Goal: Task Accomplishment & Management: Use online tool/utility

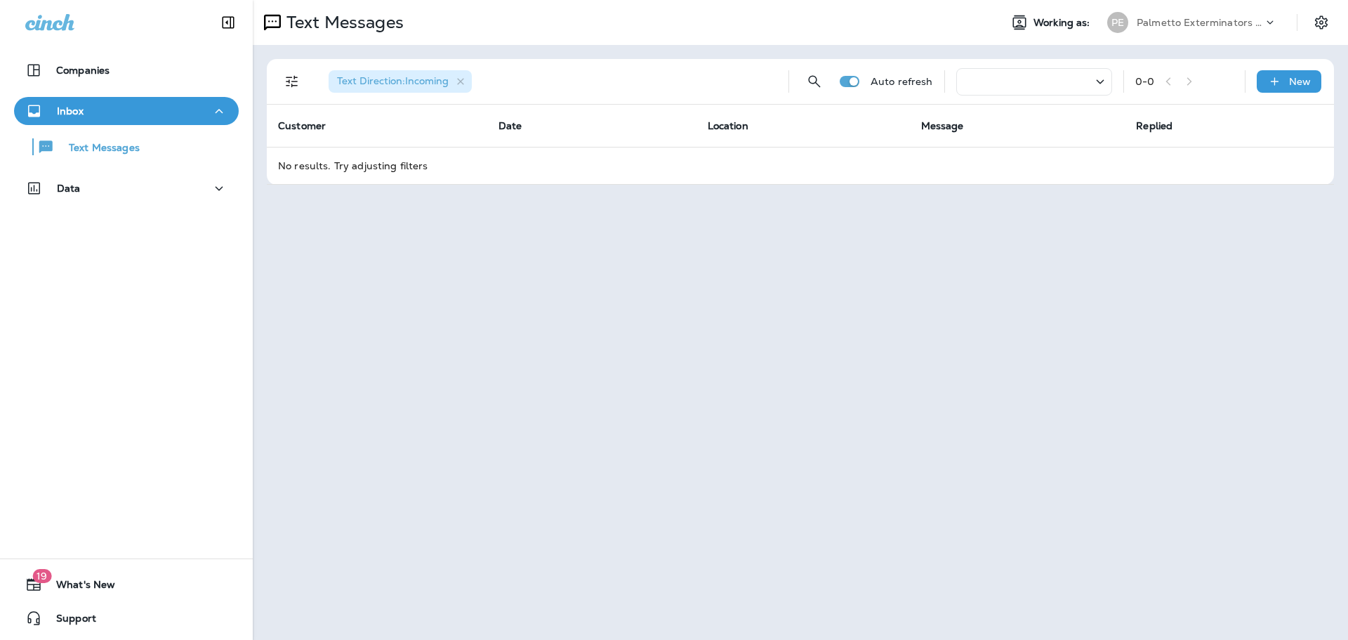
click at [178, 106] on div "Inbox" at bounding box center [126, 112] width 202 height 18
click at [140, 141] on div "Text Messages" at bounding box center [127, 146] width 214 height 21
click at [152, 145] on div "Text Messages" at bounding box center [127, 146] width 214 height 21
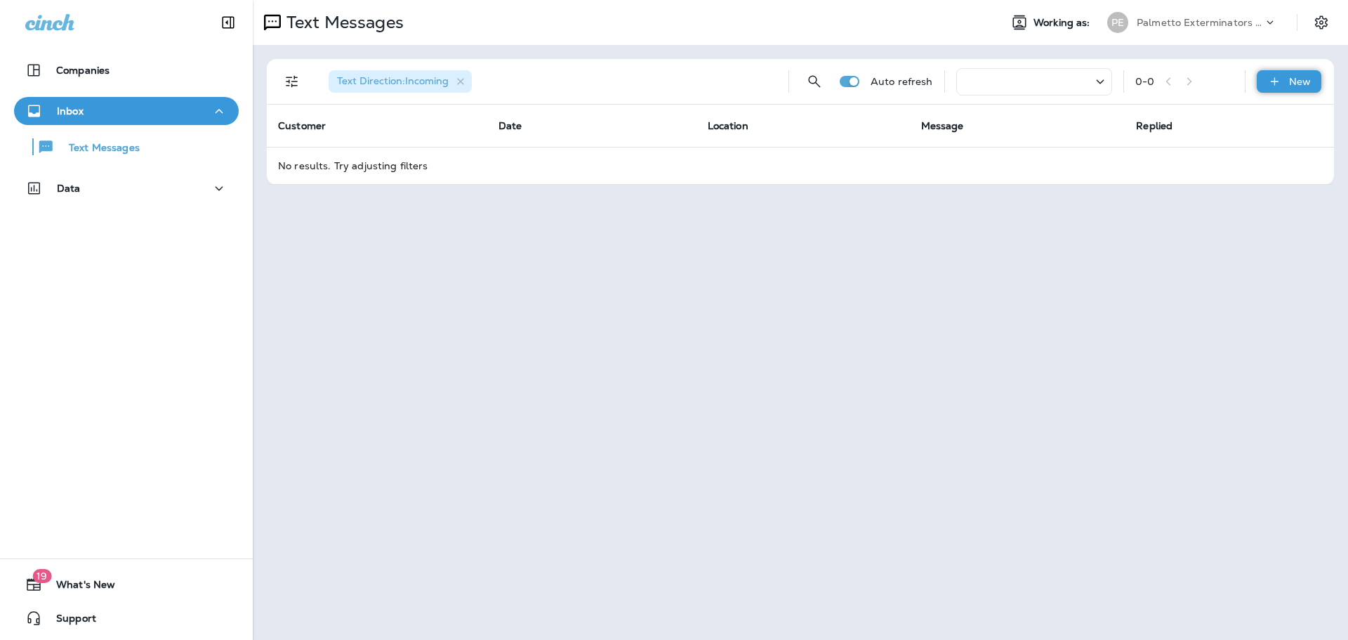
click at [1302, 77] on p "New" at bounding box center [1300, 81] width 22 height 11
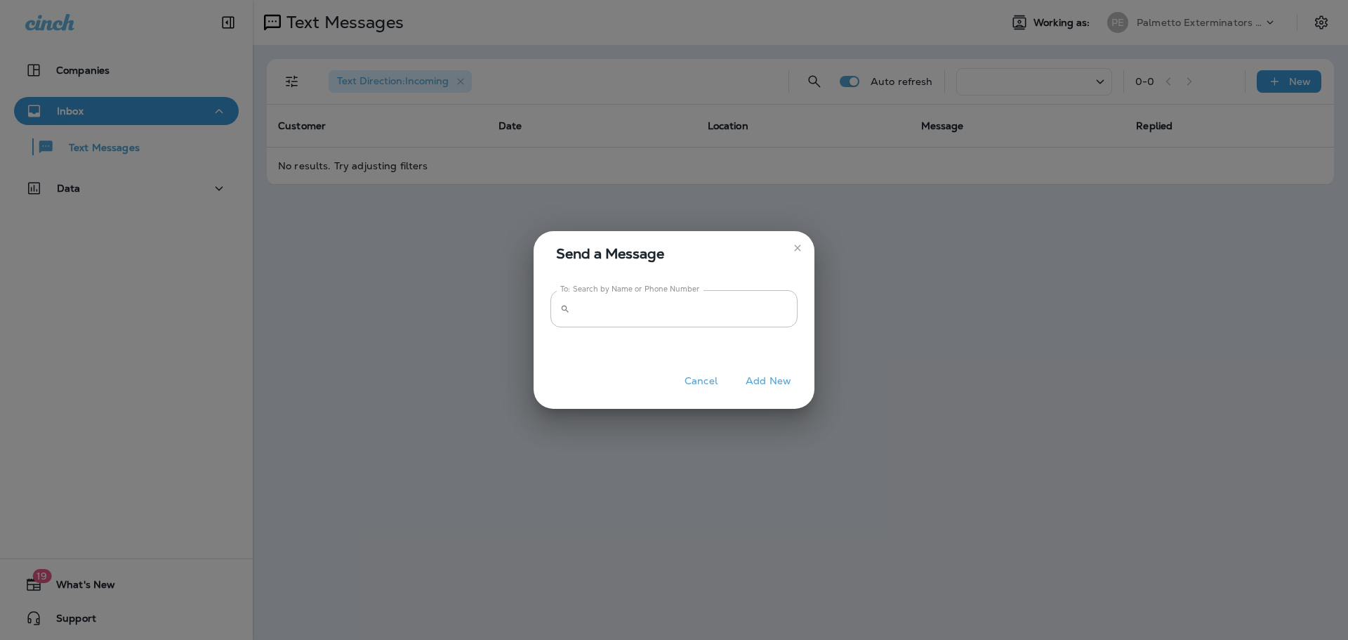
click at [792, 249] on icon "close" at bounding box center [797, 247] width 11 height 11
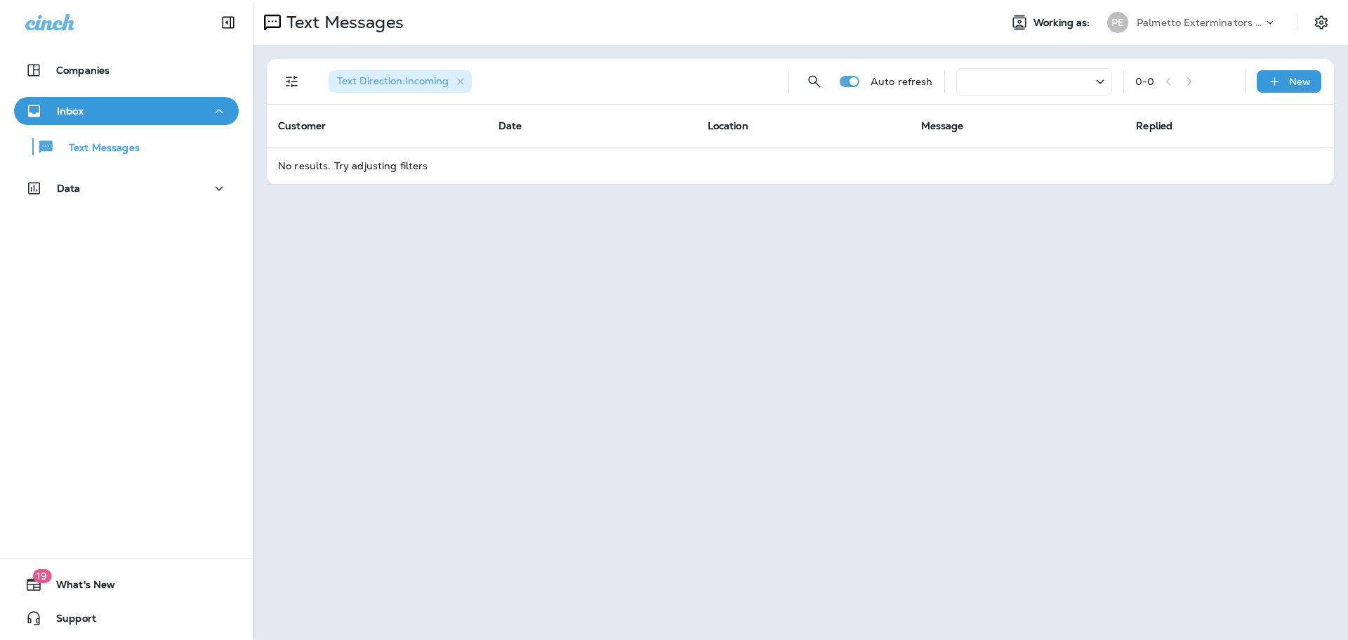
click at [132, 114] on div "Inbox" at bounding box center [126, 112] width 202 height 18
click at [116, 113] on div "Inbox" at bounding box center [126, 112] width 202 height 18
click at [63, 145] on p "Text Messages" at bounding box center [97, 148] width 85 height 13
click at [43, 142] on icon "button" at bounding box center [45, 146] width 13 height 12
click at [214, 110] on icon "button" at bounding box center [219, 112] width 17 height 18
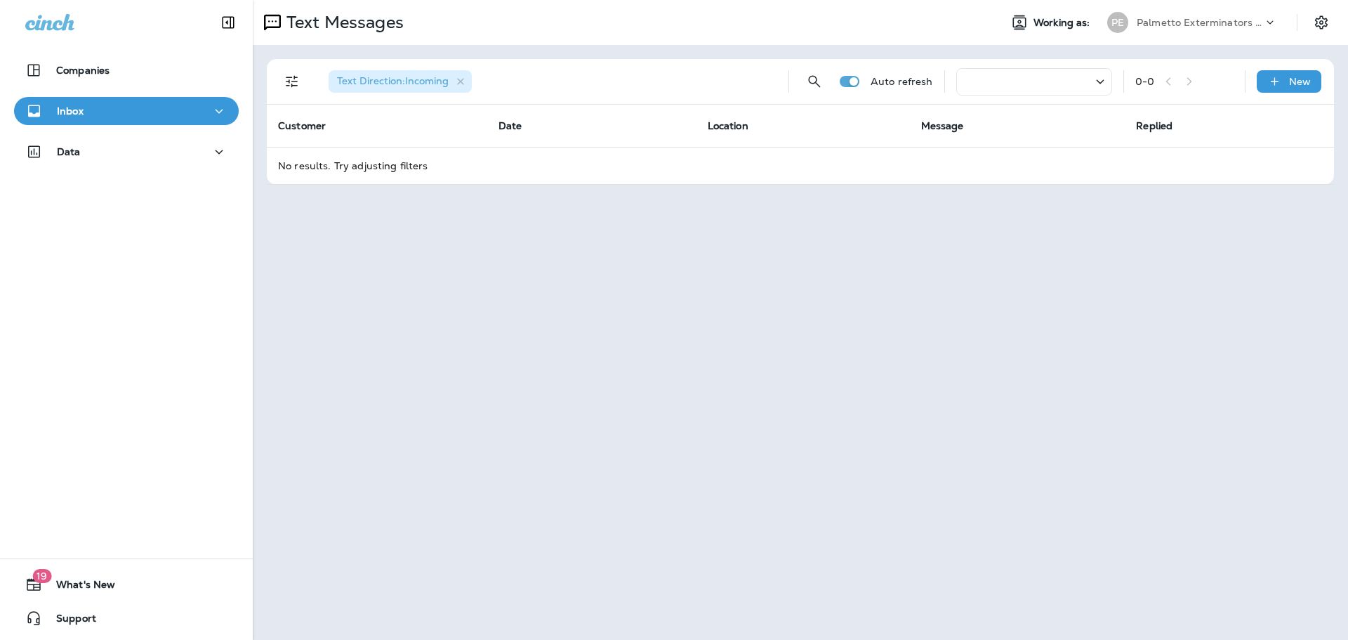
click at [214, 110] on icon "button" at bounding box center [219, 112] width 17 height 18
click at [174, 105] on div "Inbox" at bounding box center [126, 112] width 202 height 18
click at [173, 105] on div "Inbox" at bounding box center [126, 112] width 202 height 18
